Goal: Transaction & Acquisition: Download file/media

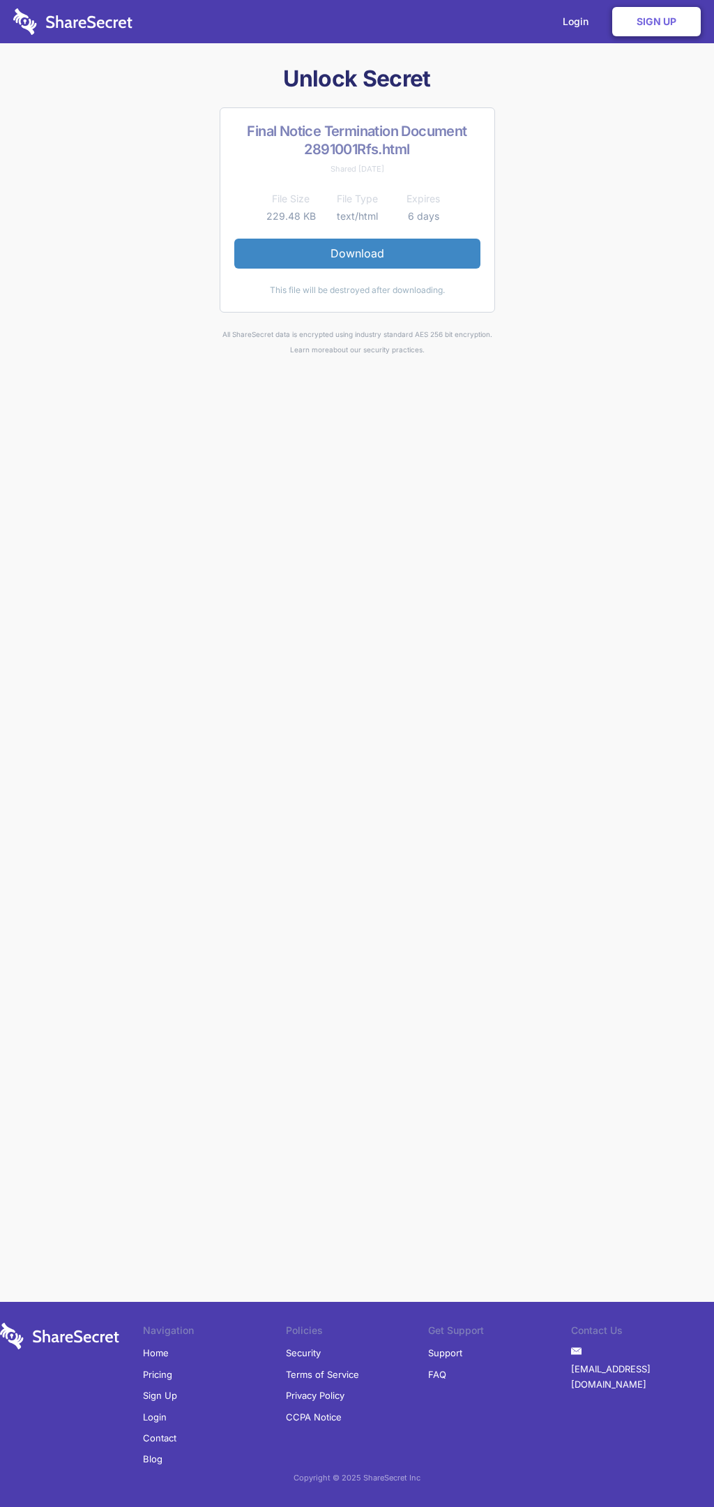
click at [357, 253] on link "Download" at bounding box center [357, 253] width 246 height 29
